Goal: Information Seeking & Learning: Learn about a topic

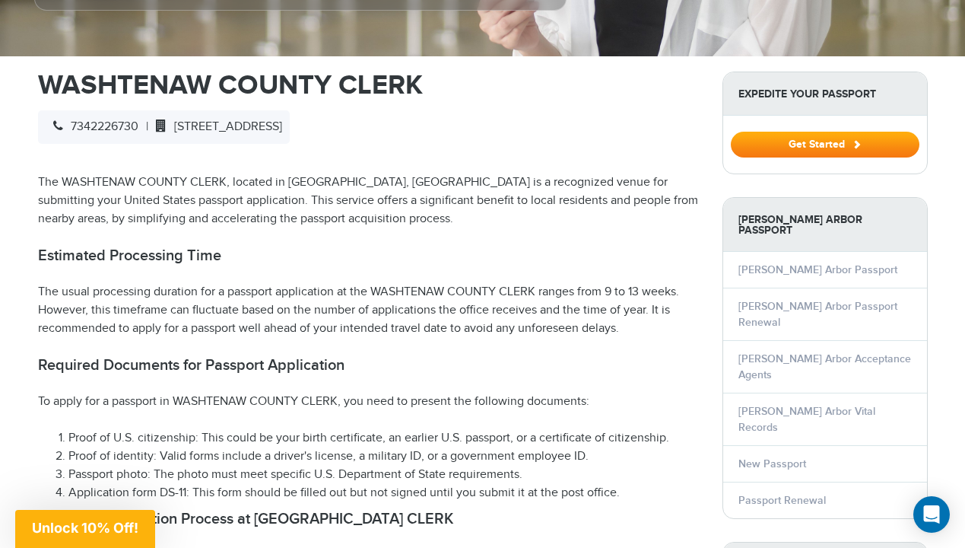
scroll to position [473, 0]
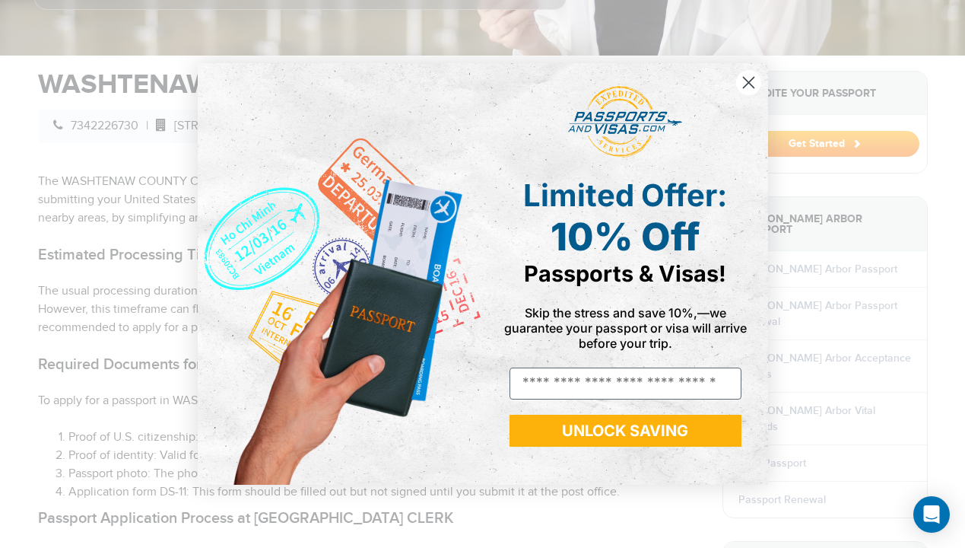
drag, startPoint x: 285, startPoint y: 151, endPoint x: 504, endPoint y: 237, distance: 235.1
click at [743, 82] on circle "Close dialog" at bounding box center [748, 82] width 25 height 25
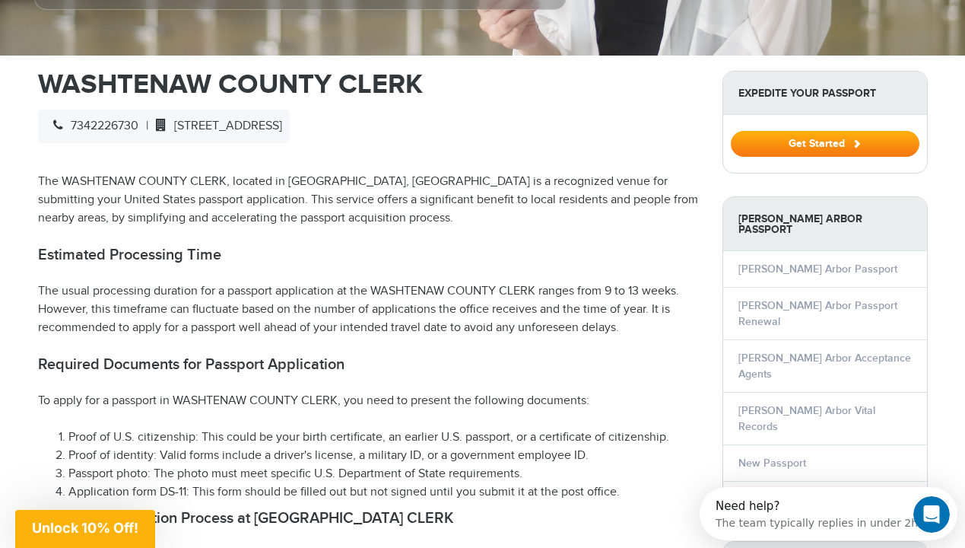
scroll to position [0, 0]
click at [202, 173] on p "The WASHTENAW COUNTY CLERK, located in [GEOGRAPHIC_DATA], [GEOGRAPHIC_DATA] is …" at bounding box center [369, 200] width 662 height 55
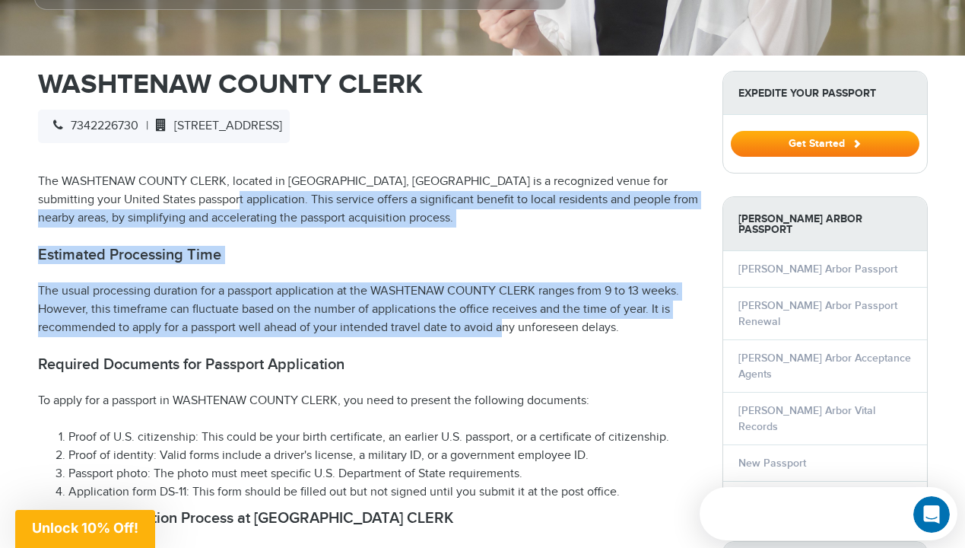
drag, startPoint x: 192, startPoint y: 169, endPoint x: 463, endPoint y: 295, distance: 298.9
click at [463, 295] on p "The usual processing duration for a passport application at the WASHTENAW COUNT…" at bounding box center [369, 309] width 662 height 55
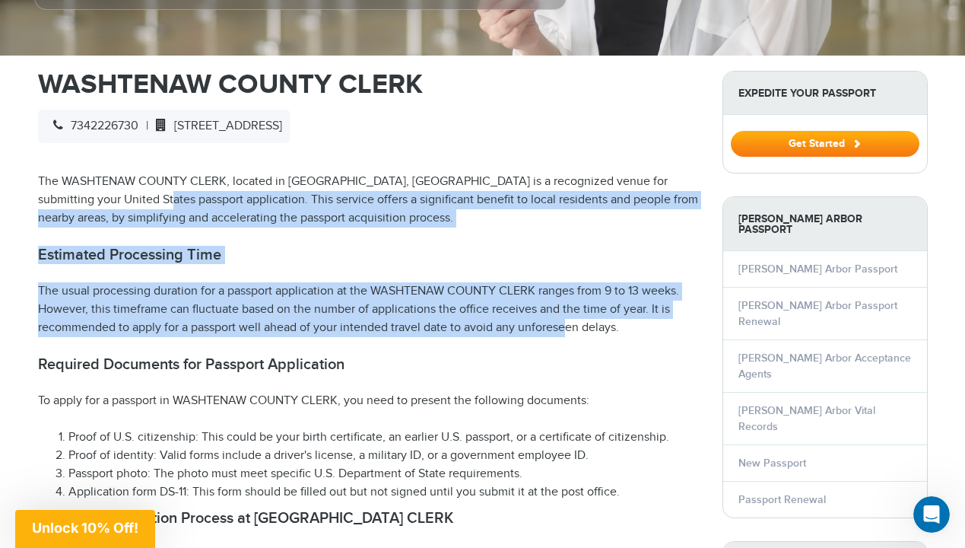
drag, startPoint x: 520, startPoint y: 295, endPoint x: 133, endPoint y: 176, distance: 404.5
click at [133, 176] on p "The WASHTENAW COUNTY CLERK, located in [GEOGRAPHIC_DATA], [GEOGRAPHIC_DATA] is …" at bounding box center [369, 200] width 662 height 55
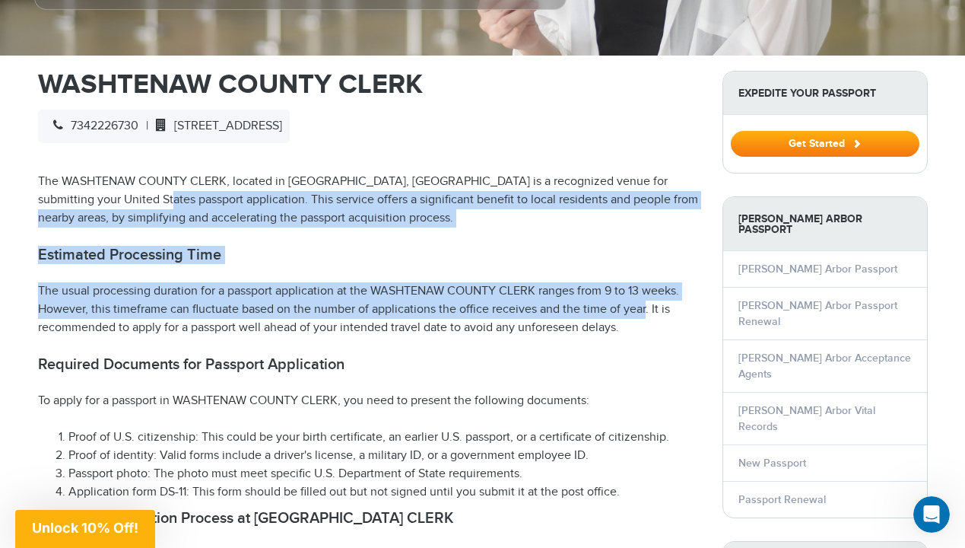
drag, startPoint x: 133, startPoint y: 176, endPoint x: 606, endPoint y: 288, distance: 486.3
click at [606, 288] on p "The usual processing duration for a passport application at the WASHTENAW COUNT…" at bounding box center [369, 309] width 662 height 55
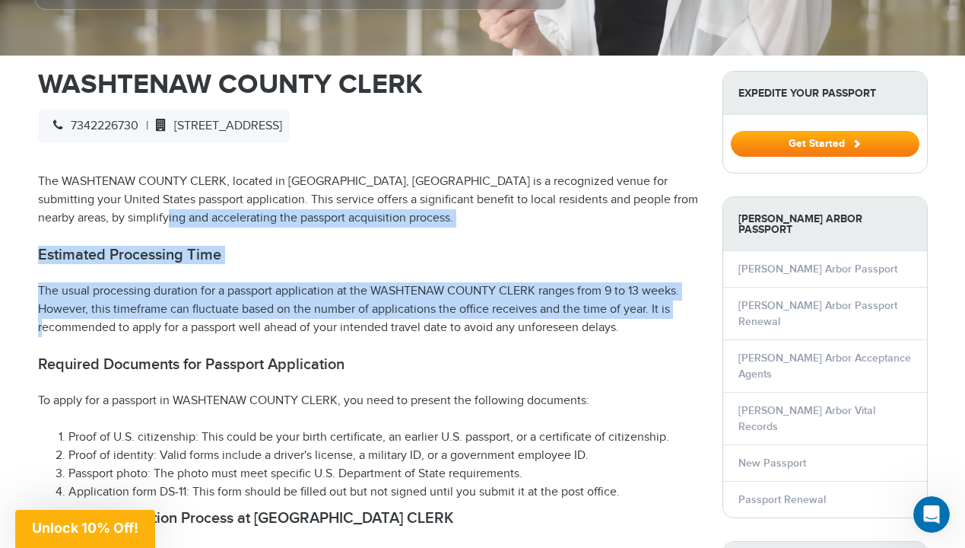
drag, startPoint x: 648, startPoint y: 286, endPoint x: 140, endPoint y: 181, distance: 519.0
click at [140, 181] on p "The WASHTENAW COUNTY CLERK, located in [GEOGRAPHIC_DATA], [GEOGRAPHIC_DATA] is …" at bounding box center [369, 200] width 662 height 55
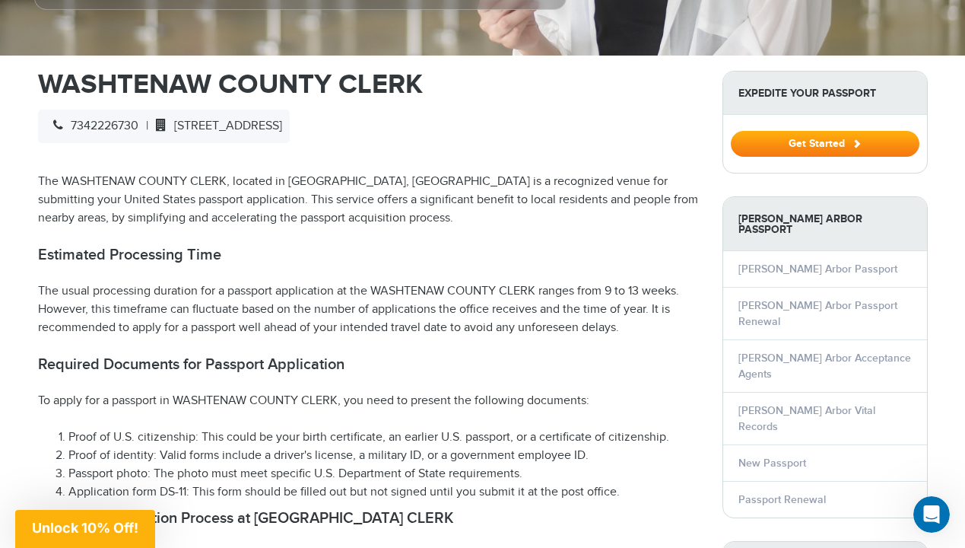
scroll to position [692, 0]
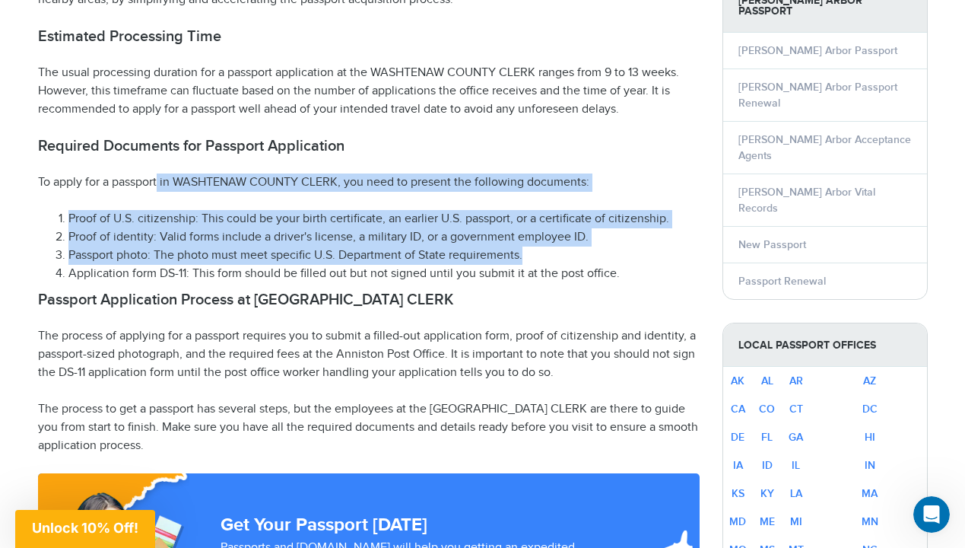
drag, startPoint x: 158, startPoint y: 157, endPoint x: 484, endPoint y: 236, distance: 334.9
click at [484, 247] on li "Passport photo: The photo must meet specific U.S. Department of State requireme…" at bounding box center [383, 256] width 631 height 18
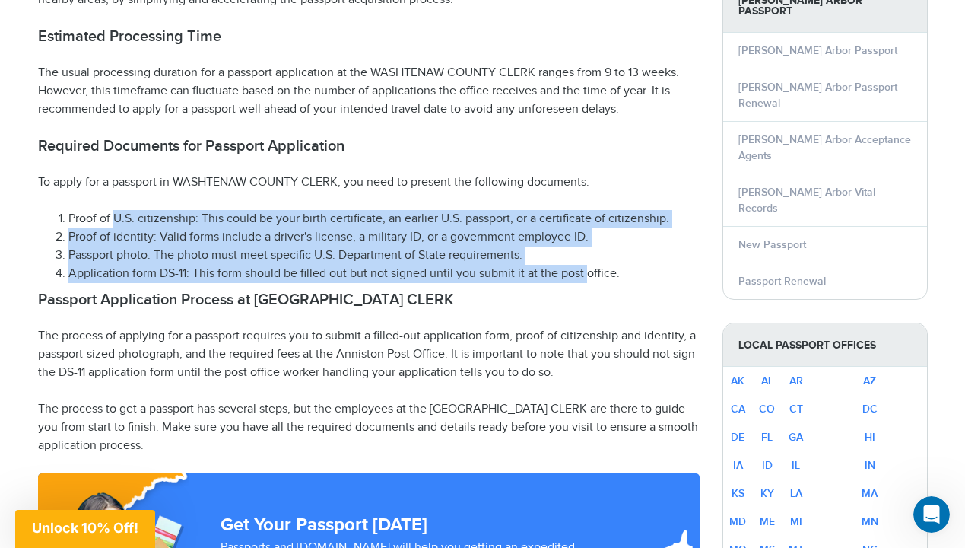
drag, startPoint x: 585, startPoint y: 246, endPoint x: 116, endPoint y: 197, distance: 471.2
click at [116, 210] on ol "Proof of U.S. citizenship: This could be your birth certificate, an earlier U.S…" at bounding box center [369, 246] width 662 height 73
click at [116, 210] on li "Proof of U.S. citizenship: This could be your birth certificate, an earlier U.S…" at bounding box center [383, 219] width 631 height 18
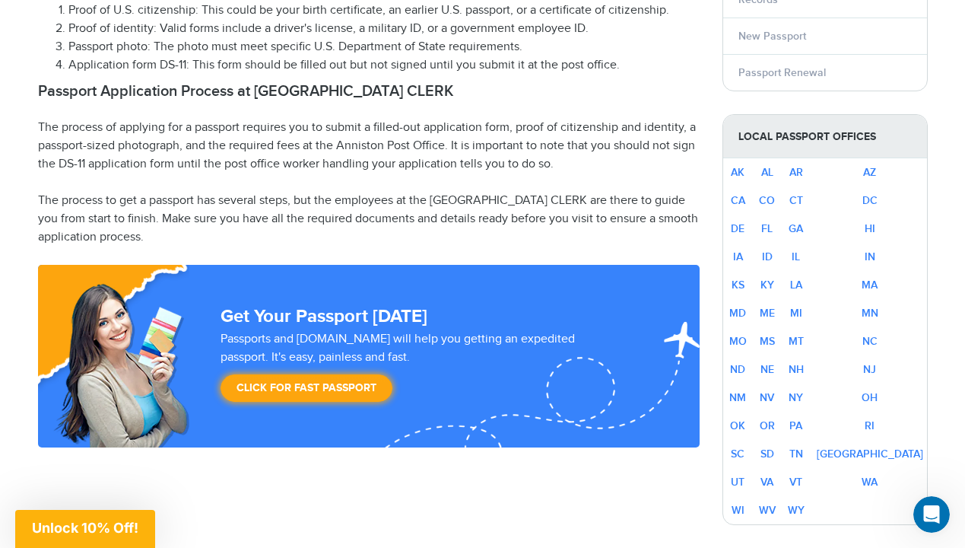
scroll to position [902, 0]
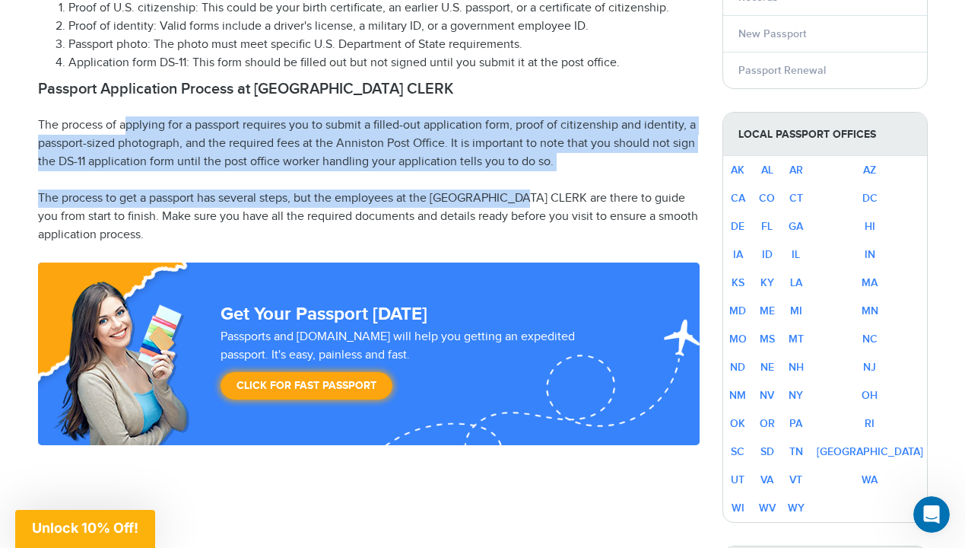
drag, startPoint x: 128, startPoint y: 97, endPoint x: 544, endPoint y: 170, distance: 422.7
click at [544, 189] on p "The process to get a passport has several steps, but the employees at the [GEOG…" at bounding box center [369, 216] width 662 height 55
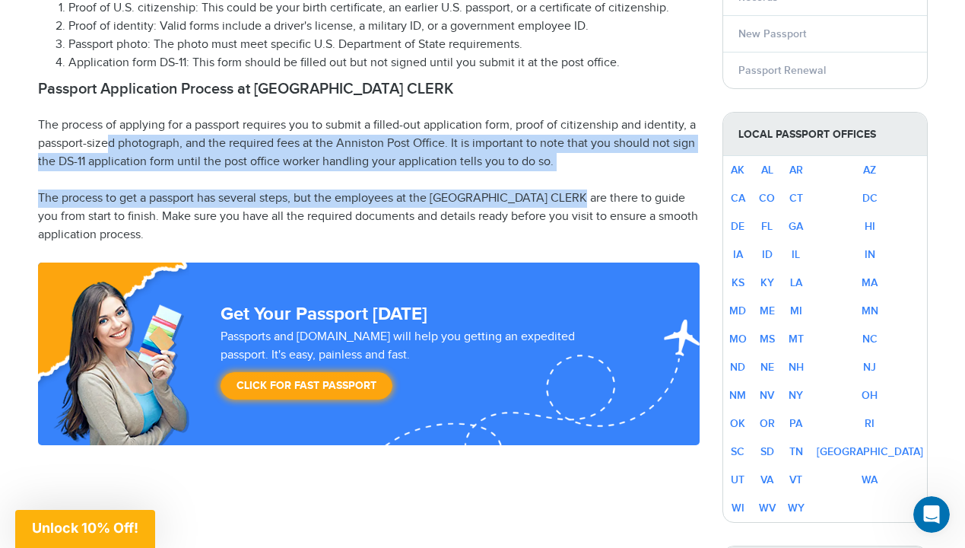
drag, startPoint x: 606, startPoint y: 177, endPoint x: 108, endPoint y: 110, distance: 502.1
click at [108, 116] on p "The process of applying for a passport requires you to submit a filled-out appl…" at bounding box center [369, 143] width 662 height 55
drag, startPoint x: 97, startPoint y: 117, endPoint x: 609, endPoint y: 170, distance: 514.8
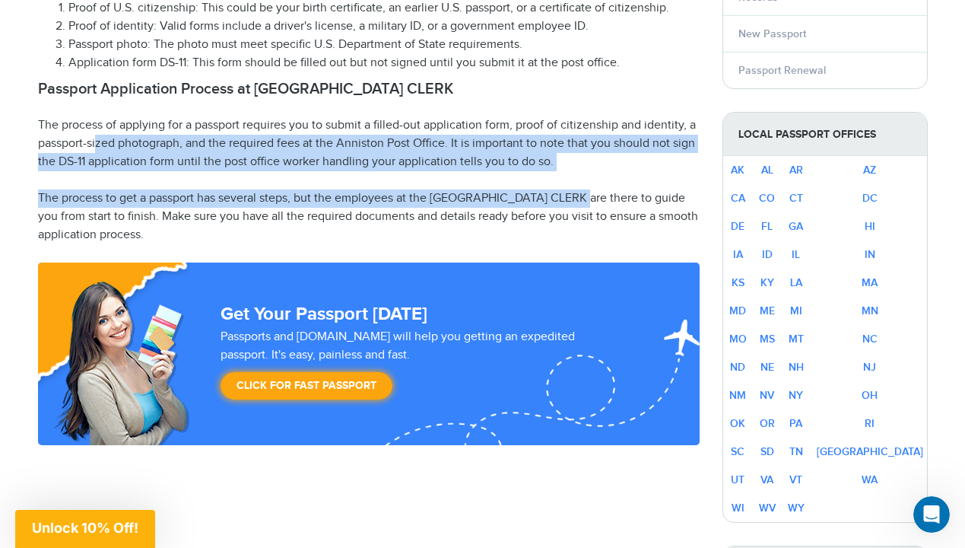
click at [609, 189] on p "The process to get a passport has several steps, but the employees at the [GEOG…" at bounding box center [369, 216] width 662 height 55
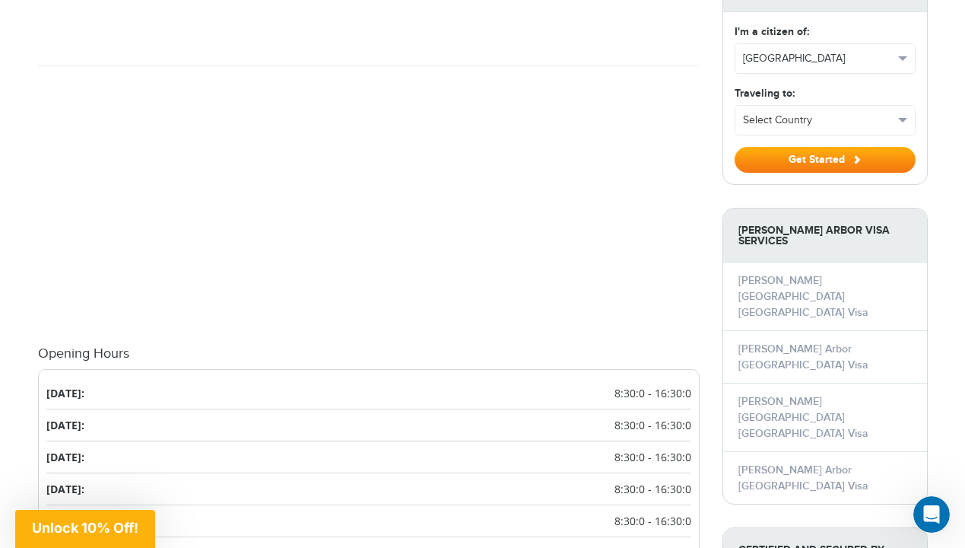
scroll to position [1936, 0]
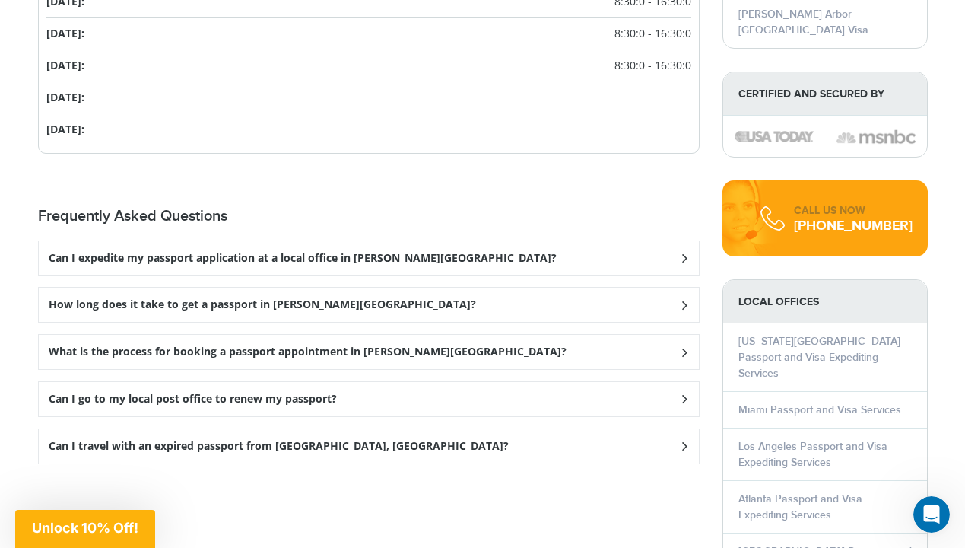
click at [444, 241] on div "Can I expedite my passport application at a local office in [PERSON_NAME][GEOGR…" at bounding box center [369, 258] width 660 height 34
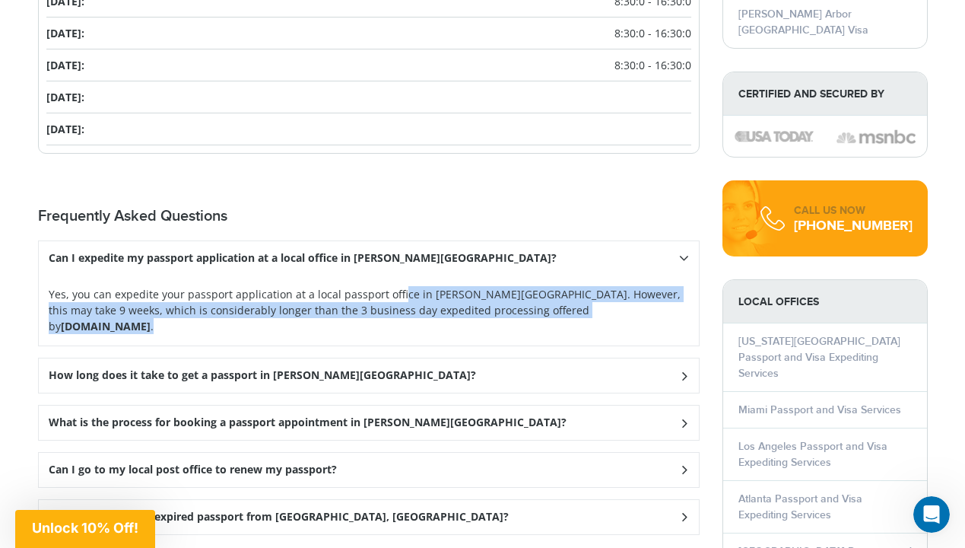
drag, startPoint x: 341, startPoint y: 267, endPoint x: 597, endPoint y: 278, distance: 256.6
click at [597, 286] on p "Yes, you can expedite your passport application at a local passport office in […" at bounding box center [369, 310] width 641 height 48
drag, startPoint x: 597, startPoint y: 278, endPoint x: 92, endPoint y: 263, distance: 505.4
click at [92, 286] on p "Yes, you can expedite your passport application at a local passport office in […" at bounding box center [369, 310] width 641 height 48
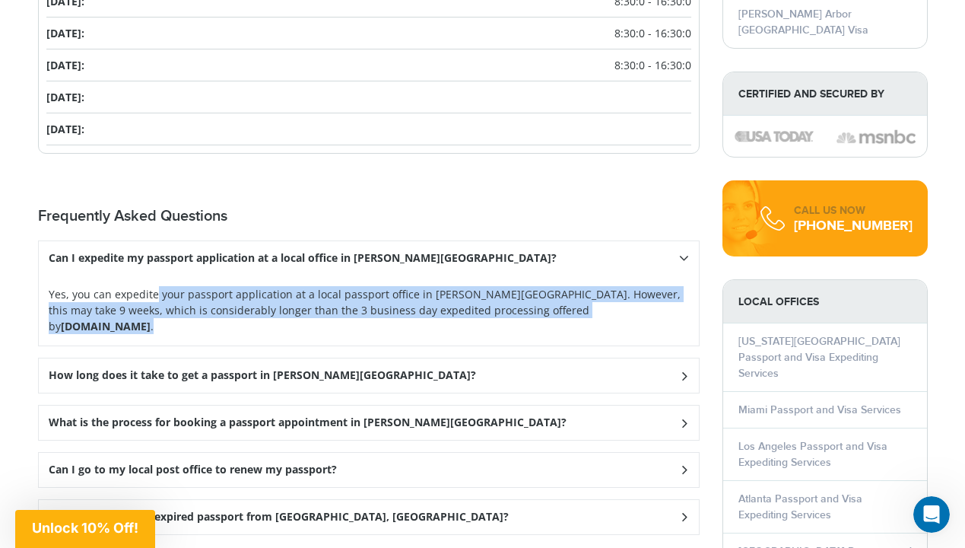
click at [92, 286] on p "Yes, you can expedite your passport application at a local passport office in […" at bounding box center [369, 310] width 641 height 48
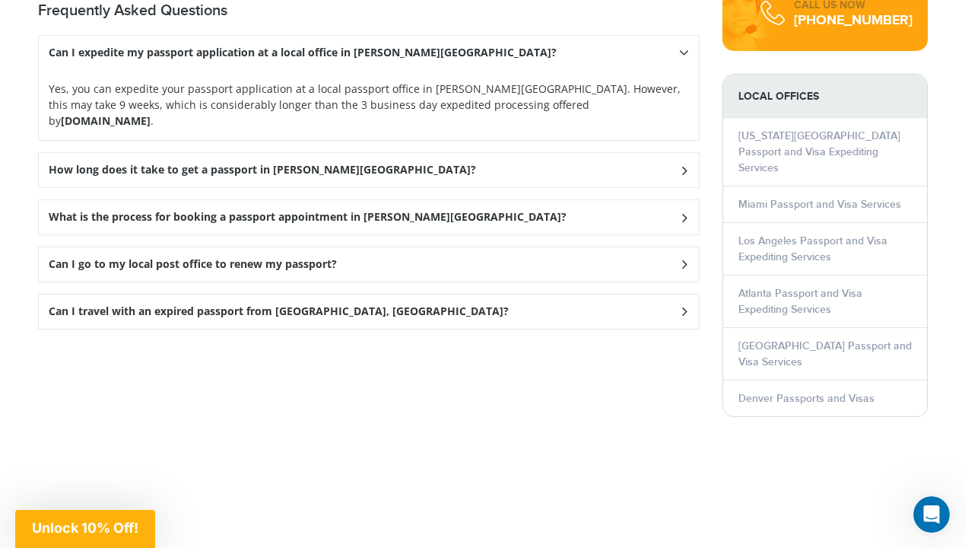
scroll to position [2252, 0]
